Goal: Navigation & Orientation: Find specific page/section

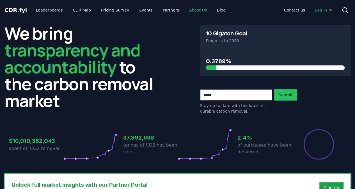
click at [188, 10] on link "About Us" at bounding box center [198, 10] width 27 height 10
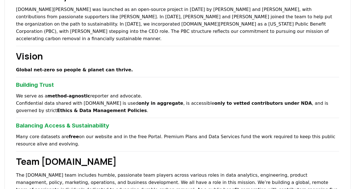
scroll to position [253, 0]
